Goal: Transaction & Acquisition: Download file/media

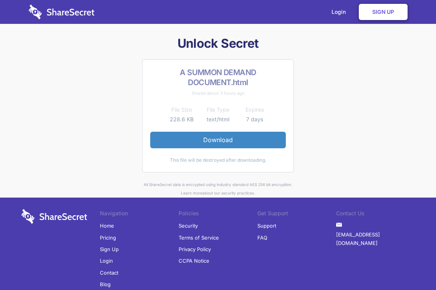
click at [211, 161] on div "This file will be destroyed after downloading." at bounding box center [218, 160] width 136 height 8
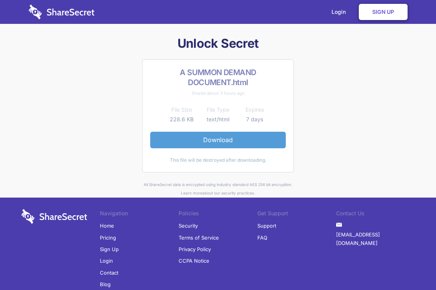
click at [209, 176] on div "Unlock Secret A SUMMON DEMAND DOCUMENT.html Shared about 3 hours ago File Size …" at bounding box center [219, 115] width 394 height 161
click at [208, 177] on div "Unlock Secret A SUMMON DEMAND DOCUMENT.html Shared about 3 hours ago File Size …" at bounding box center [219, 115] width 394 height 161
click at [207, 143] on link "Download" at bounding box center [218, 140] width 136 height 16
